Goal: Task Accomplishment & Management: Use online tool/utility

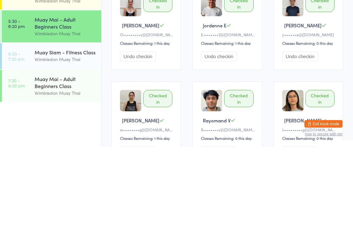
click at [57, 129] on div "Muay Siam - Fitness Class" at bounding box center [65, 132] width 61 height 7
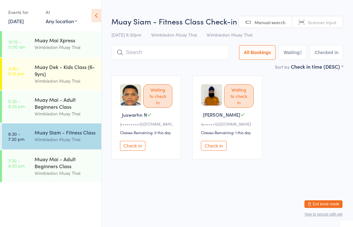
click at [137, 56] on input "search" at bounding box center [169, 52] width 117 height 15
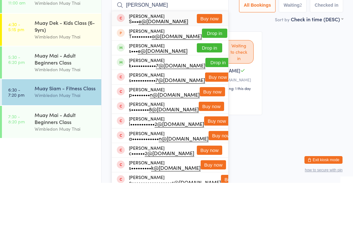
type input "[PERSON_NAME]"
click at [209, 102] on button "Drop in" at bounding box center [217, 106] width 25 height 9
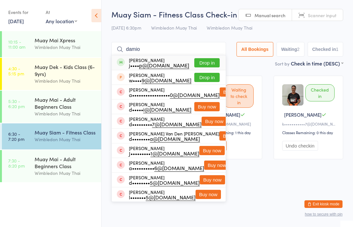
type input "damio"
click at [213, 64] on button "Drop in" at bounding box center [206, 62] width 25 height 9
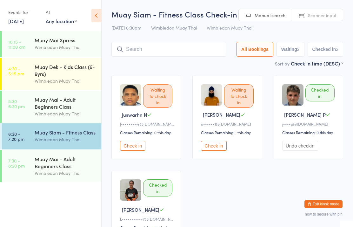
click at [189, 44] on input "search" at bounding box center [168, 49] width 115 height 15
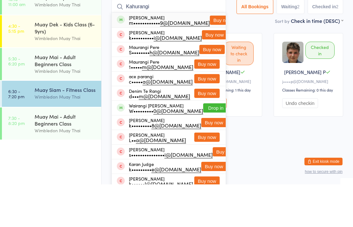
type input "Kahurangi"
click at [216, 58] on button "Buy now" at bounding box center [222, 62] width 25 height 9
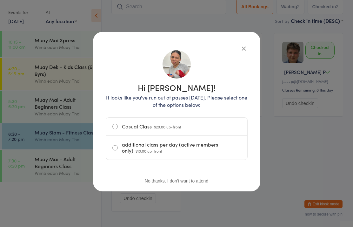
click at [166, 147] on label "additional class per day (active members only) $10.00 up-front" at bounding box center [176, 148] width 129 height 24
click at [0, 0] on input "additional class per day (active members only) $10.00 up-front" at bounding box center [0, 0] width 0 height 0
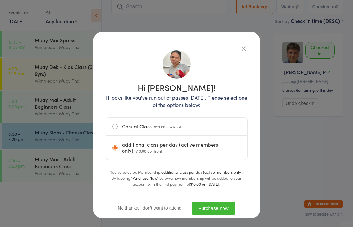
click at [220, 202] on button "Purchase now" at bounding box center [213, 207] width 43 height 13
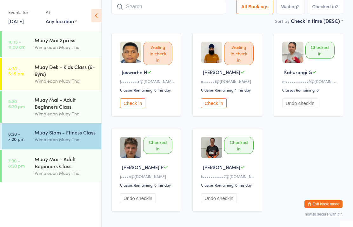
click at [75, 136] on div "Muay Siam - Fitness Class" at bounding box center [65, 132] width 61 height 7
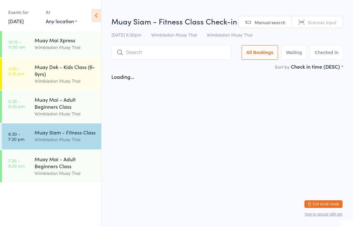
scroll to position [0, 0]
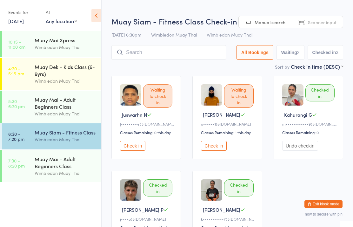
click at [191, 52] on input "search" at bounding box center [168, 52] width 115 height 15
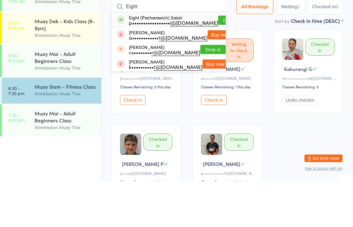
type input "Eight"
click at [218, 61] on button "Drop in" at bounding box center [230, 65] width 25 height 9
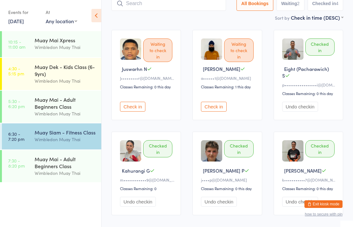
click at [136, 10] on input "search" at bounding box center [168, 3] width 115 height 15
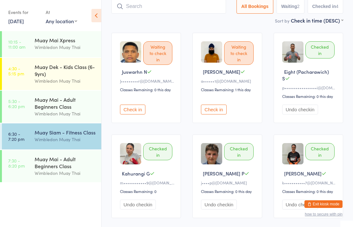
scroll to position [43, 0]
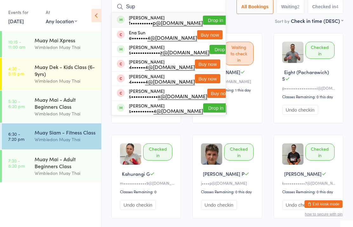
type input "Sup"
click at [210, 46] on button "Drop in" at bounding box center [222, 49] width 25 height 9
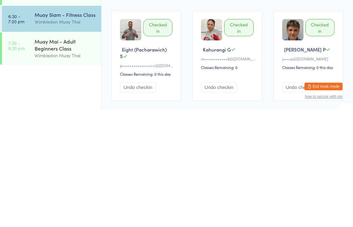
click at [64, 169] on div "Wimbledon Muay Thai" at bounding box center [65, 172] width 61 height 7
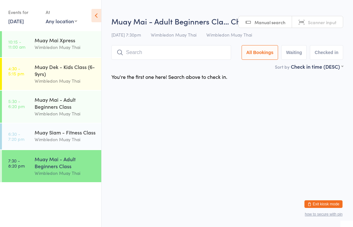
click at [43, 136] on div "Muay Siam - Fitness Class" at bounding box center [65, 132] width 61 height 7
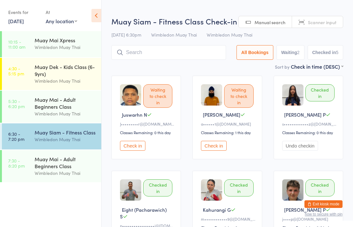
click at [130, 144] on button "Check in" at bounding box center [132, 146] width 25 height 10
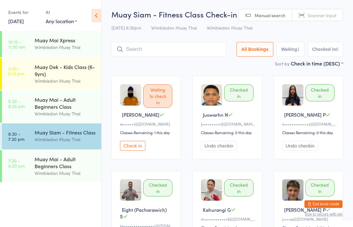
click at [59, 140] on div "Wimbledon Muay Thai" at bounding box center [65, 139] width 61 height 7
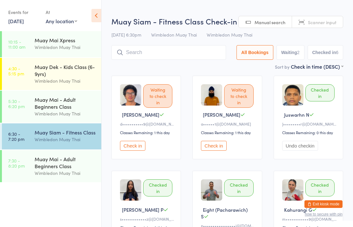
click at [133, 150] on button "Check in" at bounding box center [132, 146] width 25 height 10
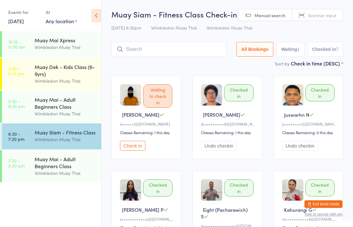
click at [176, 39] on div "Muay Siam - Fitness Class Check-in [DATE] 6:30pm Wimbledon Muay Thai Wimbledon …" at bounding box center [227, 34] width 232 height 51
click at [150, 48] on input "search" at bounding box center [168, 49] width 115 height 15
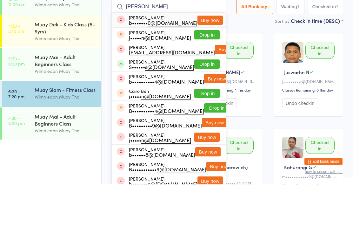
type input "[PERSON_NAME]"
click at [206, 102] on button "Drop in" at bounding box center [206, 106] width 25 height 9
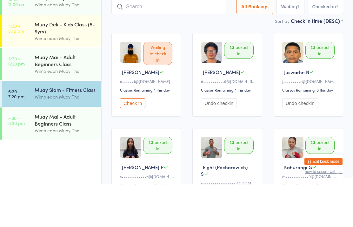
scroll to position [43, 0]
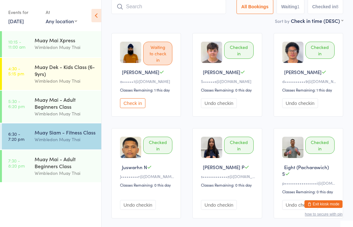
click at [141, 7] on input "search" at bounding box center [168, 6] width 115 height 15
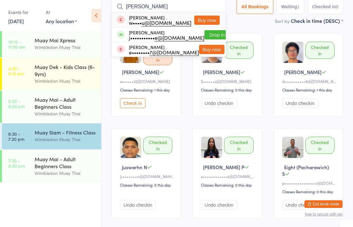
type input "[PERSON_NAME]"
click at [211, 36] on button "Drop in" at bounding box center [216, 34] width 25 height 9
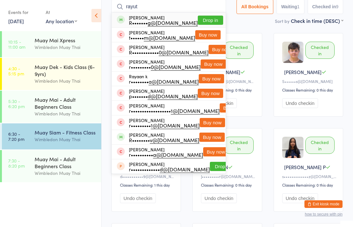
type input "rayut"
click at [210, 24] on button "Drop in" at bounding box center [210, 20] width 25 height 9
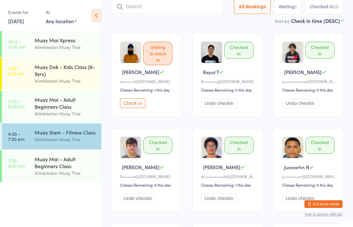
click at [174, 6] on input "search" at bounding box center [167, 6] width 112 height 15
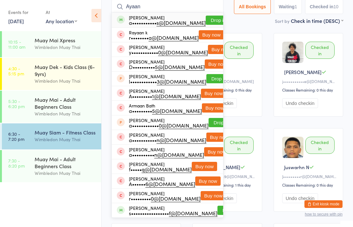
type input "Ayaan"
click at [206, 19] on button "Drop in" at bounding box center [218, 20] width 25 height 9
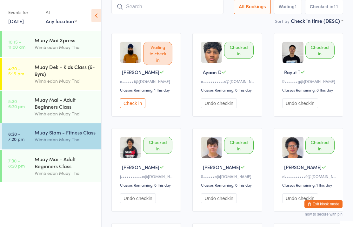
click at [187, 20] on div "Sort by Check in time (DESC) First name (ASC) First name (DESC) Last name (ASC)…" at bounding box center [227, 20] width 232 height 7
click at [183, 9] on input "search" at bounding box center [167, 6] width 112 height 15
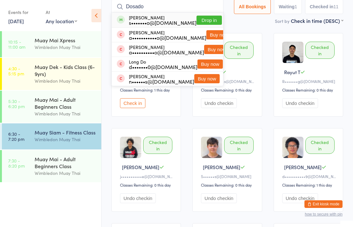
type input "Dosado"
click at [209, 19] on button "Drop in" at bounding box center [208, 20] width 25 height 9
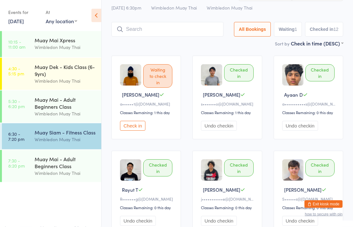
scroll to position [20, 0]
click at [133, 124] on button "Check in" at bounding box center [132, 126] width 25 height 10
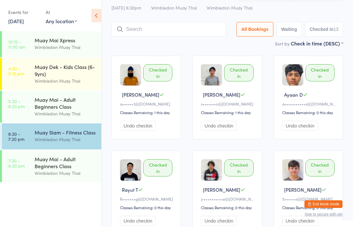
scroll to position [0, 0]
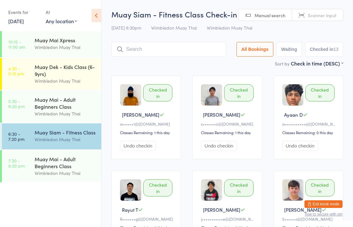
click at [182, 52] on input "search" at bounding box center [168, 49] width 115 height 15
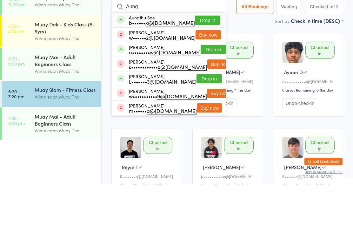
type input "Aung"
click at [209, 58] on button "Drop in" at bounding box center [207, 62] width 25 height 9
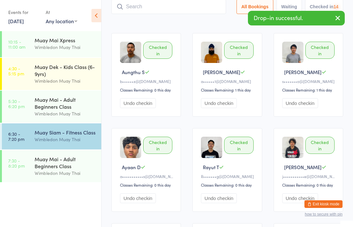
click at [196, 7] on input "search" at bounding box center [168, 6] width 115 height 15
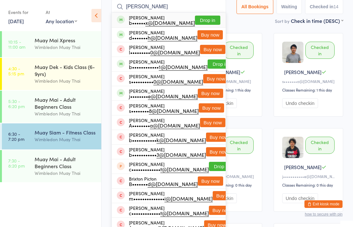
type input "[PERSON_NAME]"
click at [209, 18] on button "Drop in" at bounding box center [207, 20] width 25 height 9
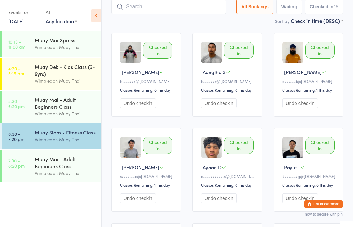
click at [42, 136] on div "Muay Siam - Fitness Class" at bounding box center [65, 132] width 61 height 7
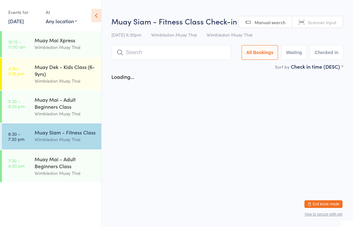
scroll to position [0, 0]
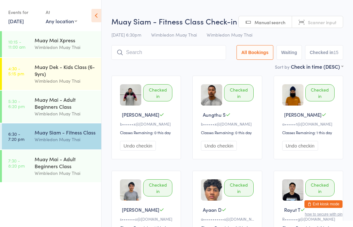
click at [161, 40] on div "[DATE] 6:30pm Wimbledon Muay Thai Wimbledon Muay Thai" at bounding box center [227, 35] width 232 height 10
click at [173, 44] on div "Muay Siam - Fitness Class Check-in [DATE] 6:30pm Wimbledon Muay Thai Wimbledon …" at bounding box center [227, 39] width 232 height 47
click at [173, 53] on input "search" at bounding box center [168, 52] width 115 height 15
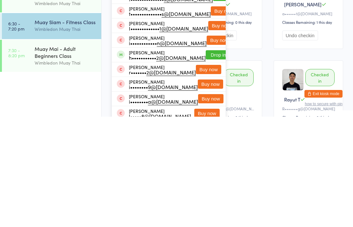
type input "[PERSON_NAME]"
click at [206, 160] on button "Drop in" at bounding box center [218, 164] width 25 height 9
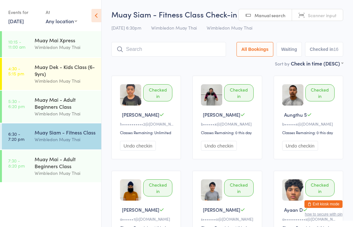
click at [148, 57] on input "search" at bounding box center [168, 49] width 115 height 15
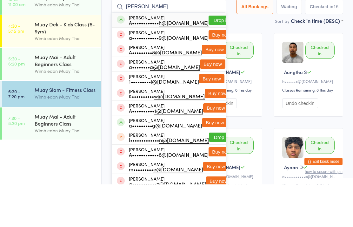
type input "[PERSON_NAME]"
click at [211, 58] on button "Drop in" at bounding box center [221, 62] width 25 height 9
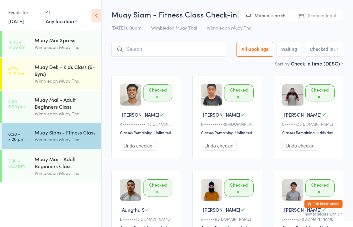
click at [158, 46] on input "search" at bounding box center [168, 49] width 115 height 15
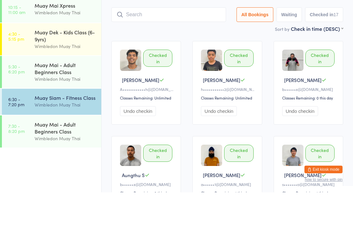
click at [130, 42] on input "search" at bounding box center [168, 49] width 115 height 15
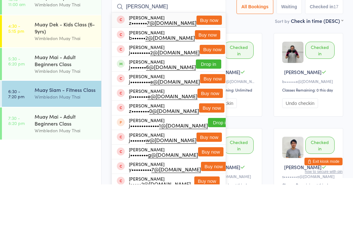
type input "[PERSON_NAME]"
click at [209, 102] on button "Drop in" at bounding box center [208, 106] width 25 height 9
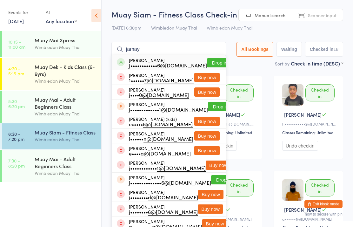
type input "jamay"
click at [213, 64] on button "Drop in" at bounding box center [219, 62] width 25 height 9
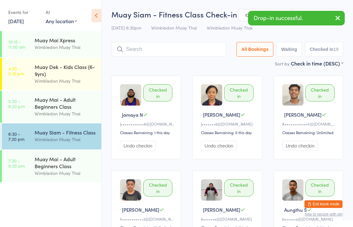
click at [280, 134] on div "Checked in Andre F A•••••••••••• h@[DOMAIN_NAME] Classes Remaining: Unlimited U…" at bounding box center [309, 117] width 70 height 83
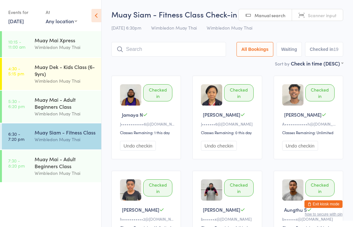
click at [88, 136] on div "Muay Siam - Fitness Class" at bounding box center [65, 132] width 61 height 7
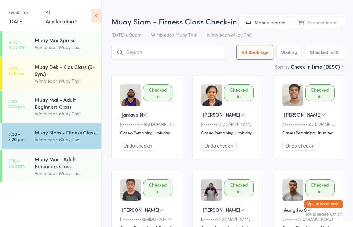
click at [197, 56] on input "search" at bounding box center [168, 52] width 115 height 15
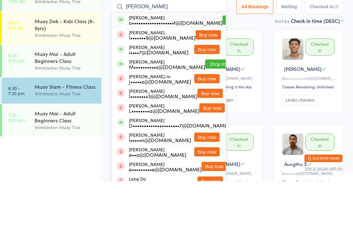
type input "[PERSON_NAME]"
click at [223, 61] on button "Drop in" at bounding box center [235, 65] width 25 height 9
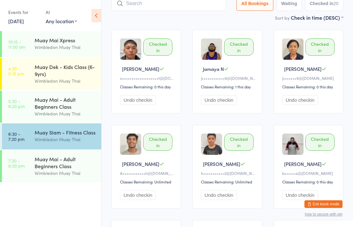
click at [163, 8] on input "search" at bounding box center [168, 3] width 115 height 15
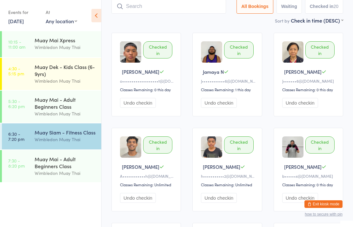
scroll to position [43, 0]
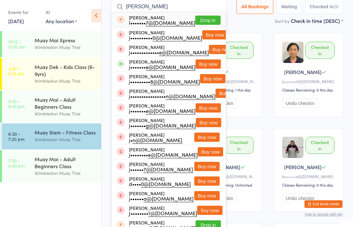
type input "[PERSON_NAME]"
click at [209, 67] on button "Buy now" at bounding box center [208, 63] width 25 height 9
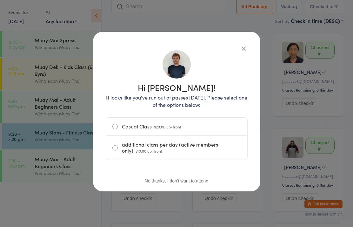
click at [208, 149] on label "additional class per day (active members only) $10.00 up-front" at bounding box center [176, 148] width 129 height 24
click at [0, 0] on input "additional class per day (active members only) $10.00 up-front" at bounding box center [0, 0] width 0 height 0
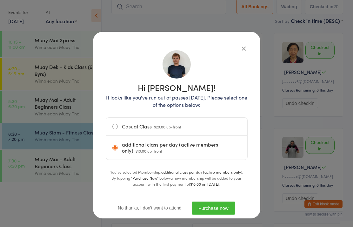
click at [216, 202] on button "Purchase now" at bounding box center [213, 207] width 43 height 13
